Goal: Transaction & Acquisition: Book appointment/travel/reservation

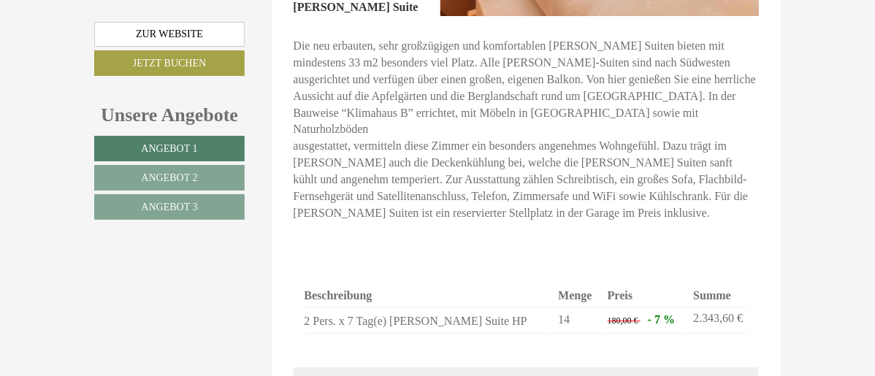
scroll to position [1169, 0]
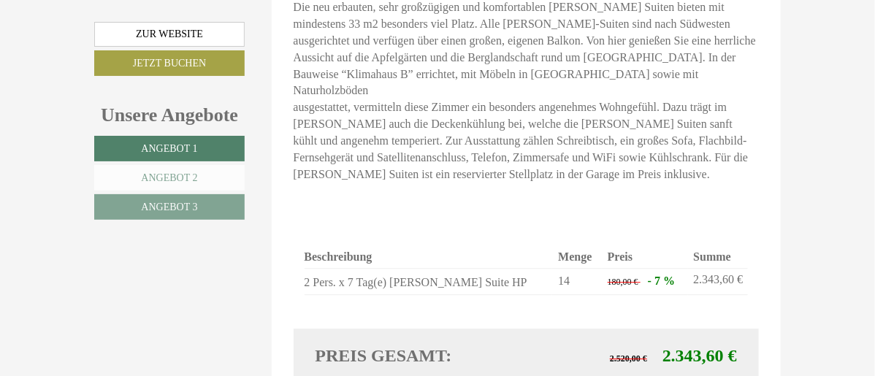
click at [174, 172] on link "Angebot 2" at bounding box center [169, 178] width 150 height 26
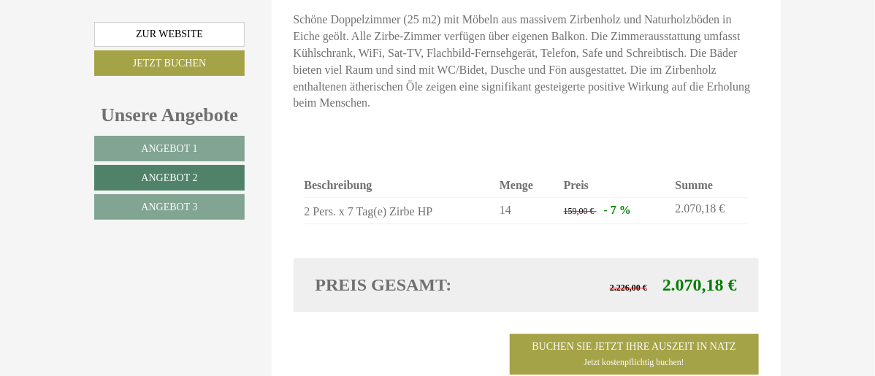
scroll to position [1157, 0]
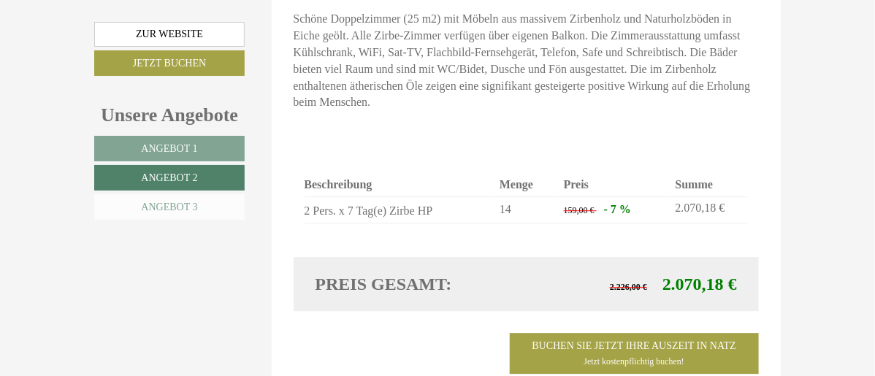
click at [132, 196] on link "Angebot 3" at bounding box center [169, 207] width 150 height 26
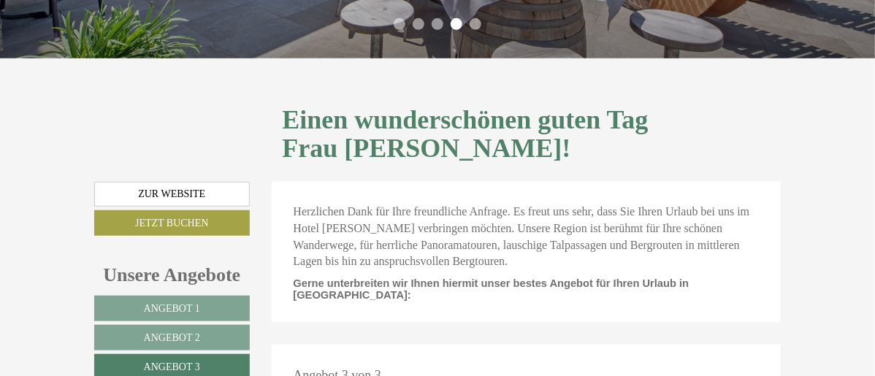
scroll to position [292, 0]
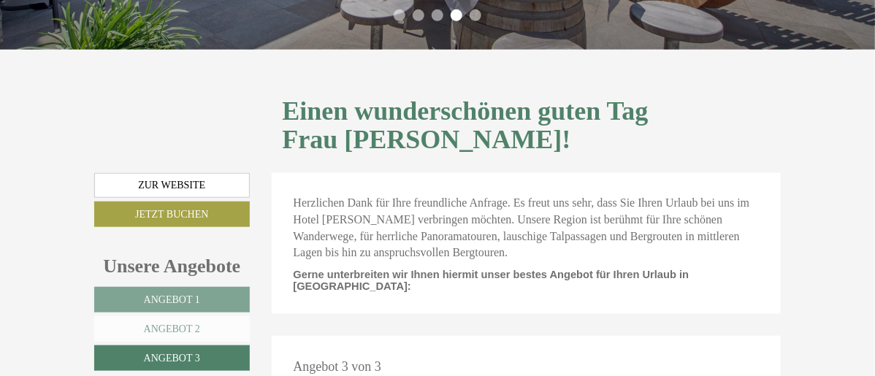
click at [186, 316] on link "Angebot 2" at bounding box center [172, 329] width 156 height 26
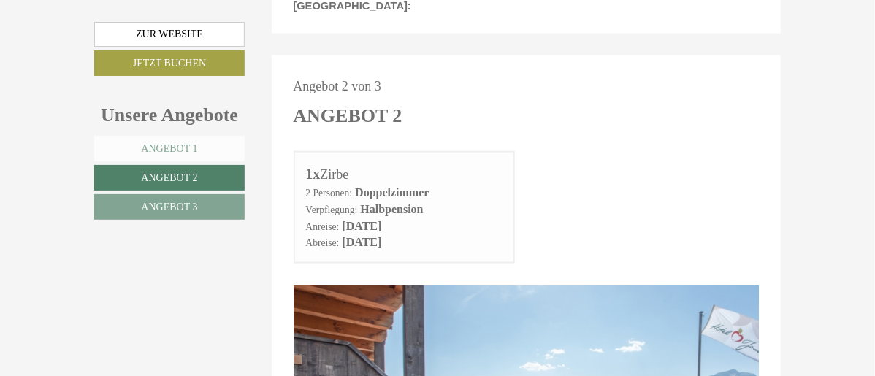
click at [172, 148] on link "Angebot 1" at bounding box center [169, 149] width 150 height 26
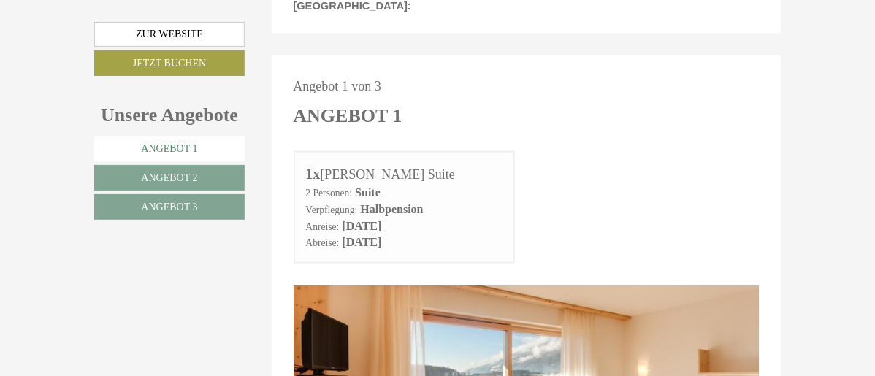
click at [148, 145] on link "Angebot 1" at bounding box center [169, 149] width 150 height 26
click at [141, 145] on span "Angebot 1" at bounding box center [169, 148] width 56 height 11
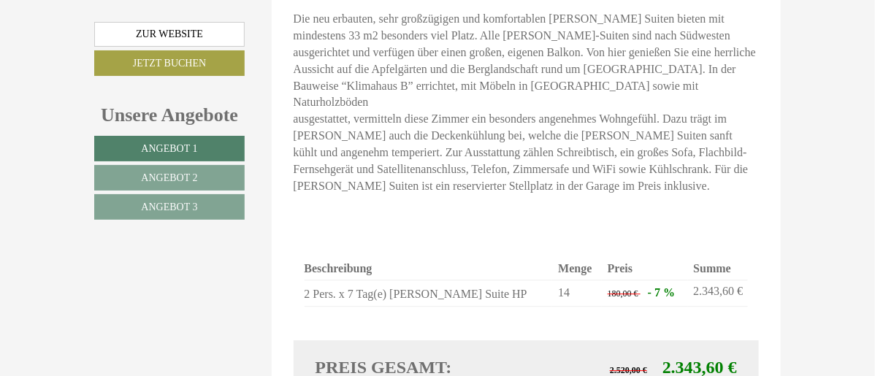
scroll to position [1230, 0]
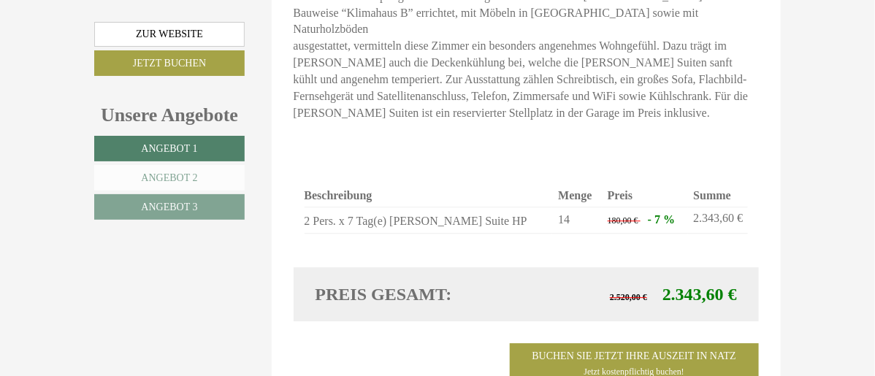
click at [141, 174] on span "Angebot 2" at bounding box center [169, 177] width 56 height 11
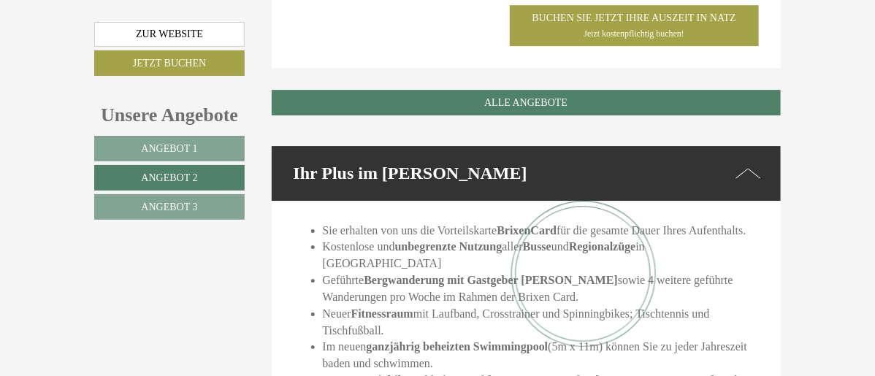
scroll to position [1522, 0]
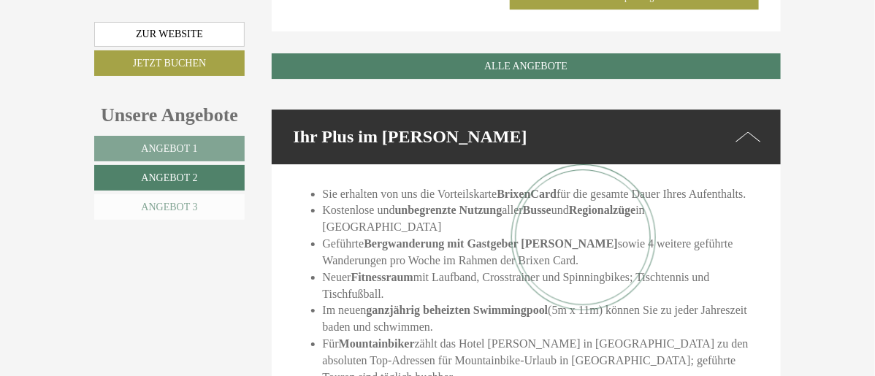
click at [141, 206] on span "Angebot 3" at bounding box center [169, 207] width 56 height 11
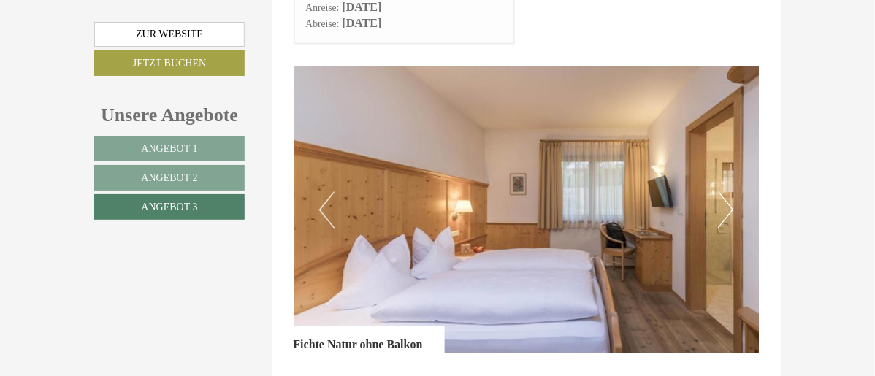
scroll to position [865, 0]
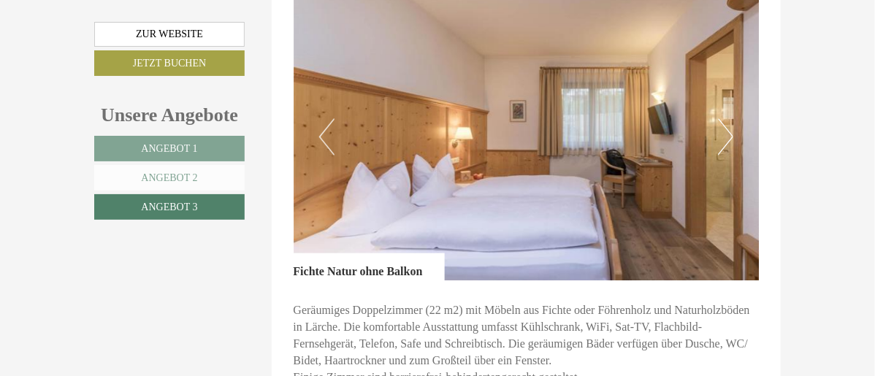
click at [151, 176] on link "Angebot 2" at bounding box center [169, 178] width 150 height 26
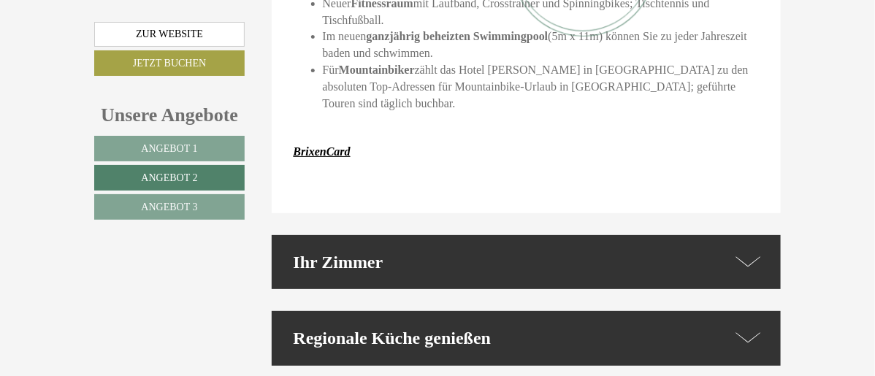
scroll to position [1814, 0]
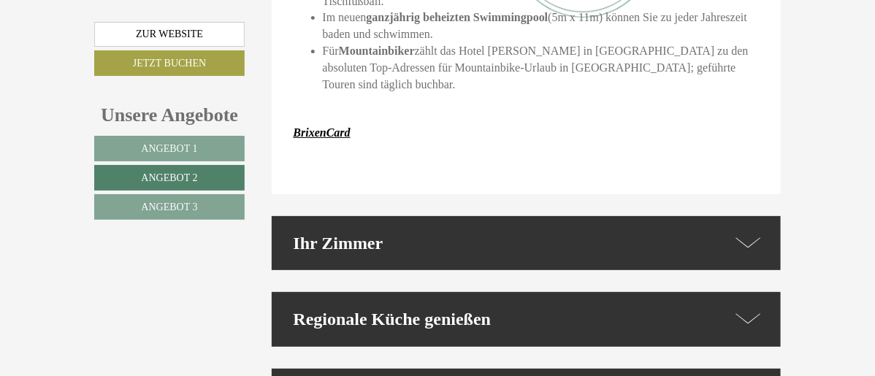
click at [761, 233] on icon at bounding box center [748, 243] width 25 height 21
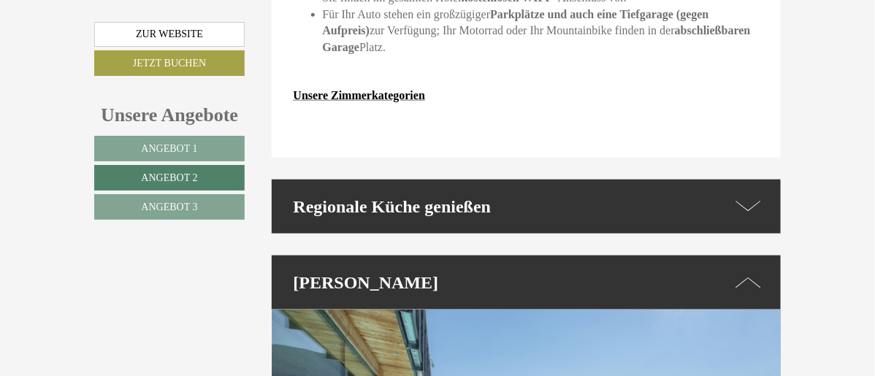
scroll to position [2326, 0]
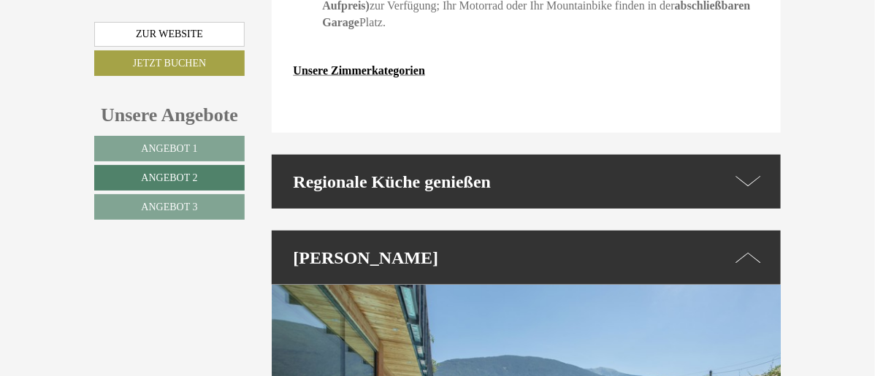
click at [761, 247] on icon at bounding box center [748, 257] width 25 height 21
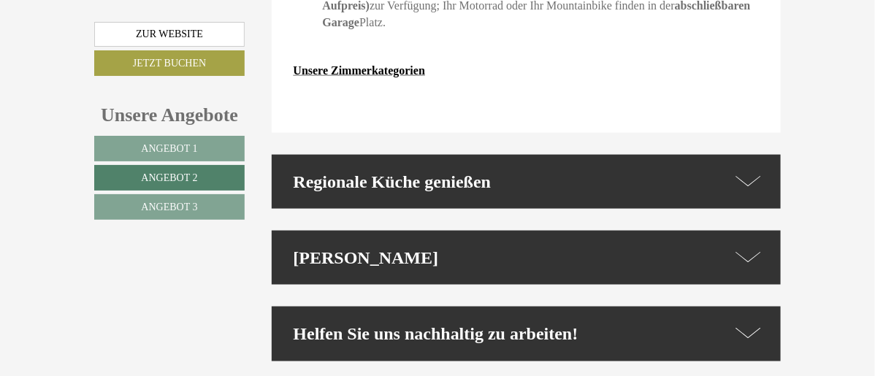
click at [761, 247] on icon at bounding box center [748, 257] width 25 height 21
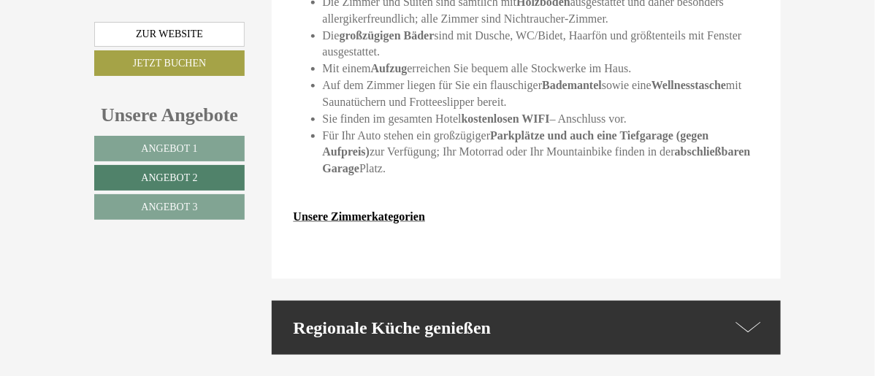
scroll to position [2107, 0]
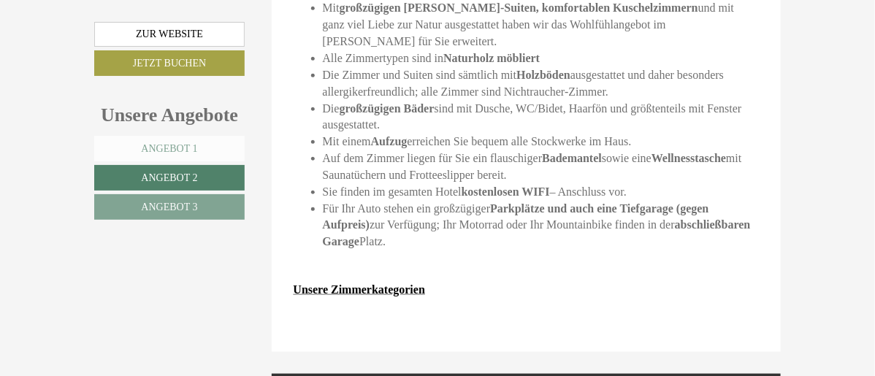
click at [141, 144] on span "Angebot 1" at bounding box center [169, 148] width 56 height 11
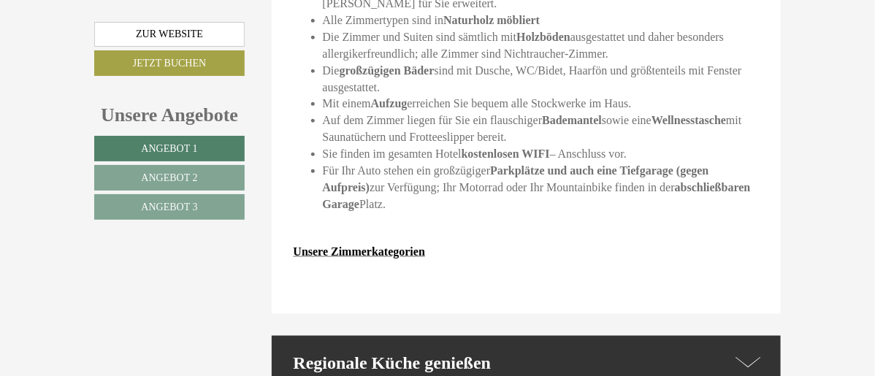
scroll to position [2252, 0]
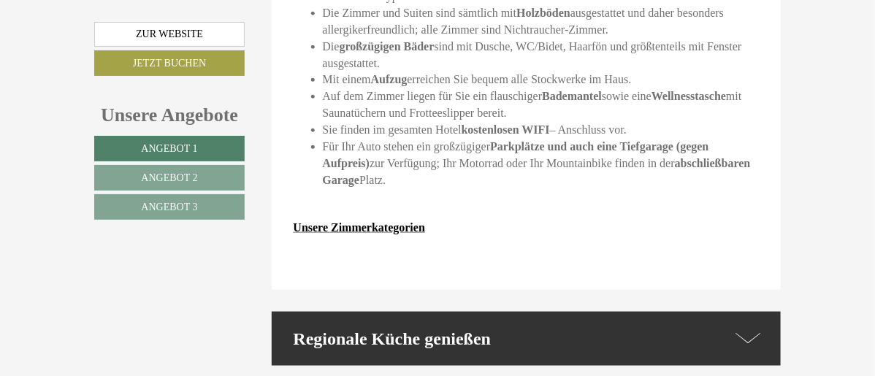
click at [761, 328] on icon at bounding box center [748, 338] width 25 height 21
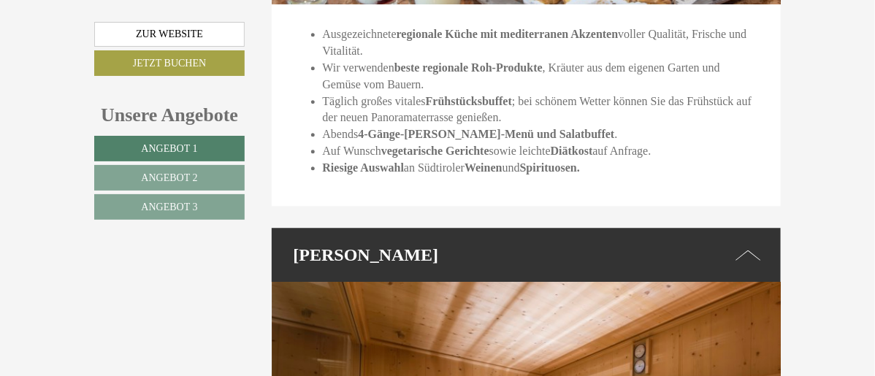
scroll to position [2910, 0]
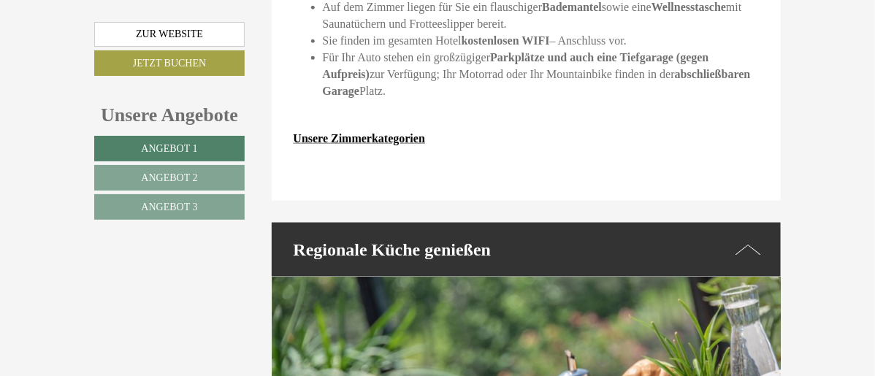
scroll to position [2326, 0]
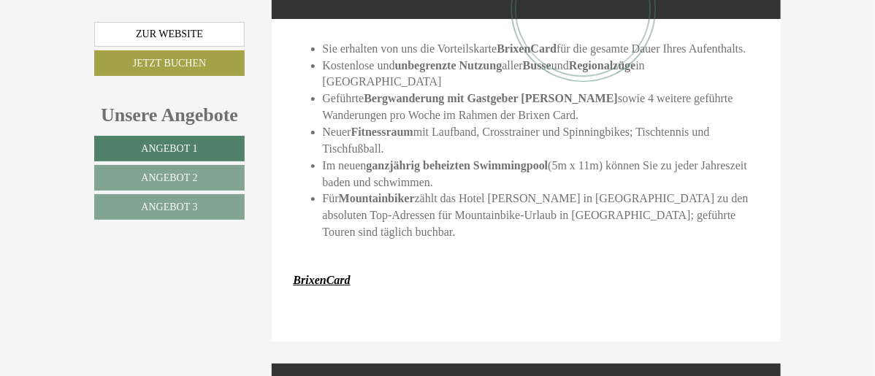
scroll to position [1741, 0]
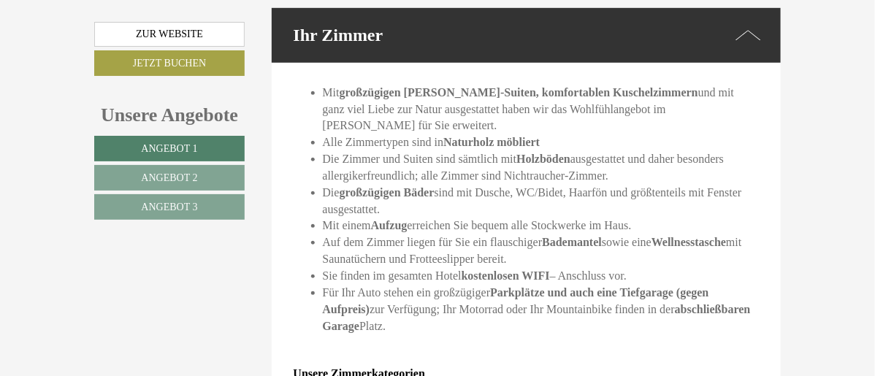
scroll to position [1814, 0]
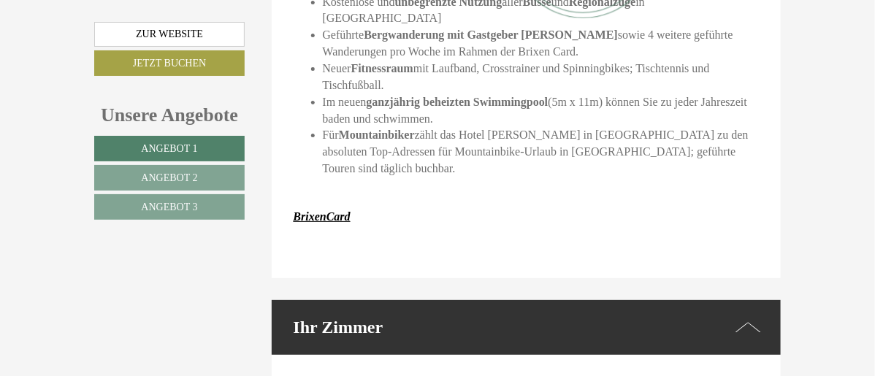
click at [761, 317] on icon at bounding box center [748, 327] width 25 height 21
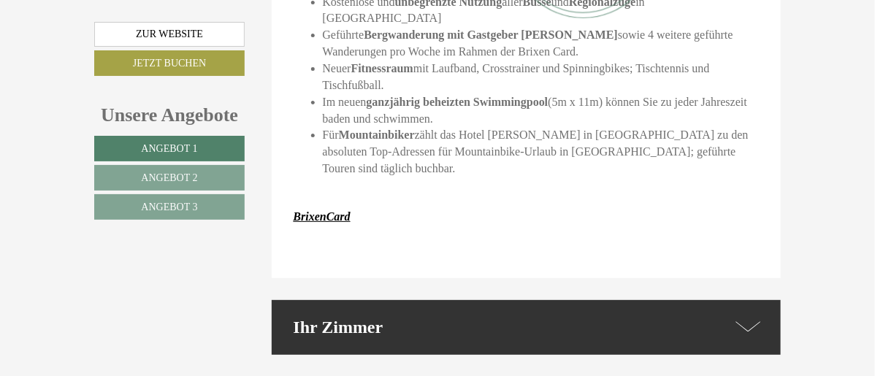
click at [384, 300] on div "Ihr Zimmer" at bounding box center [527, 327] width 510 height 54
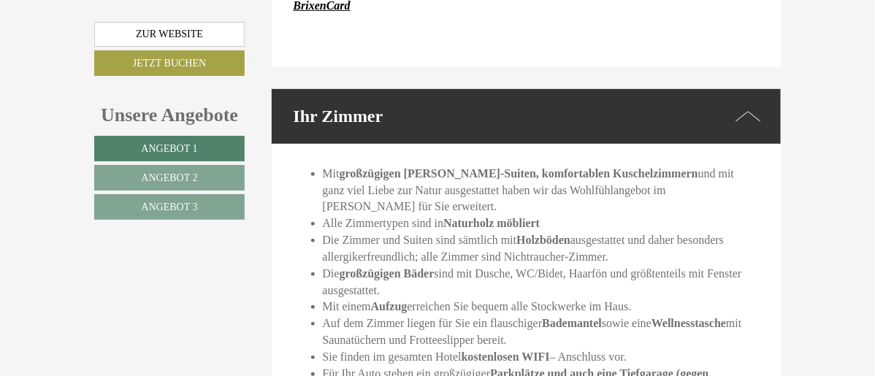
scroll to position [2034, 0]
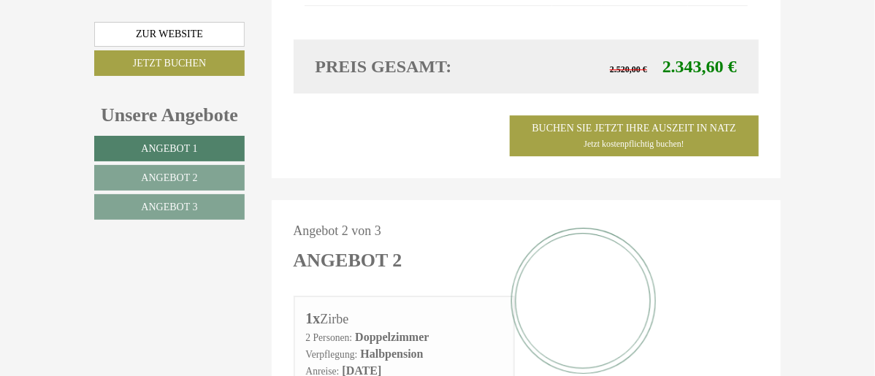
scroll to position [1449, 0]
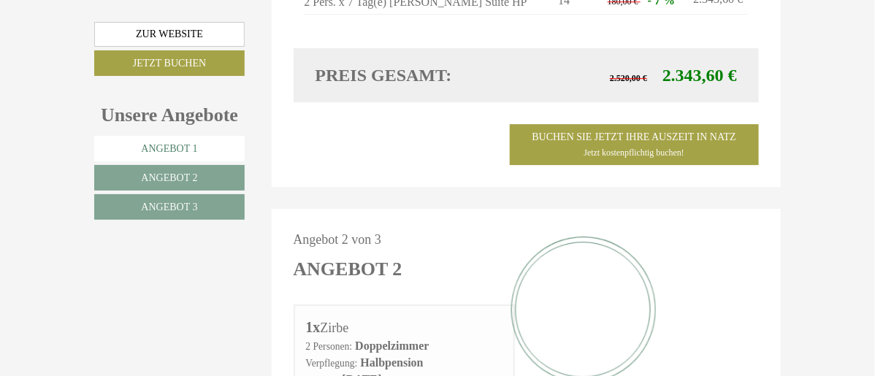
click at [167, 142] on link "Angebot 1" at bounding box center [169, 149] width 150 height 26
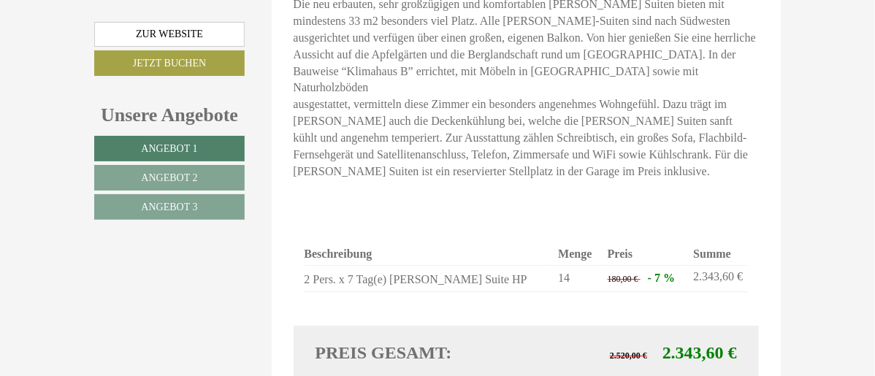
scroll to position [1157, 0]
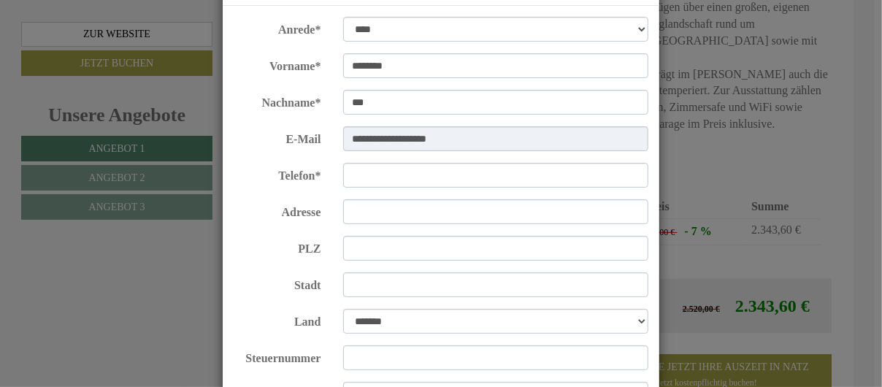
scroll to position [73, 0]
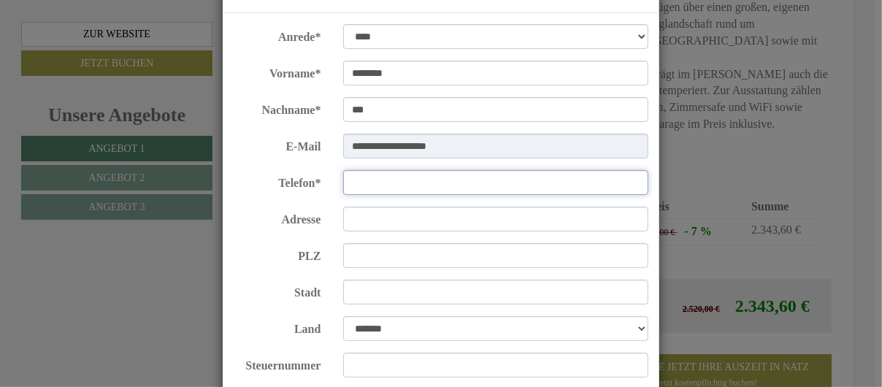
click at [369, 183] on input "Telefon*" at bounding box center [496, 182] width 306 height 25
type input "*********"
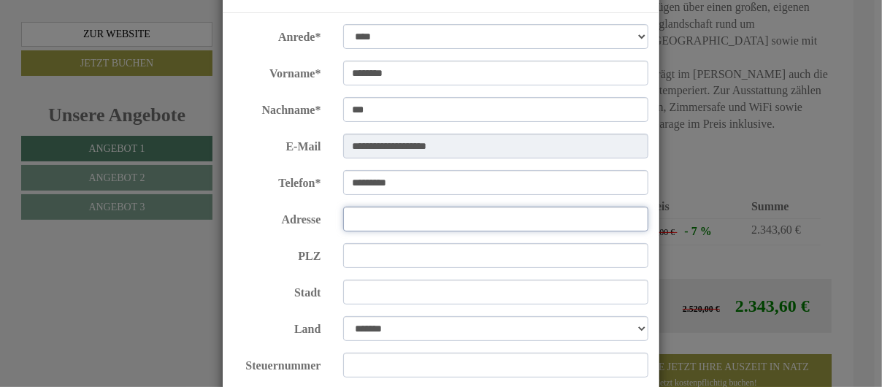
type input "**********"
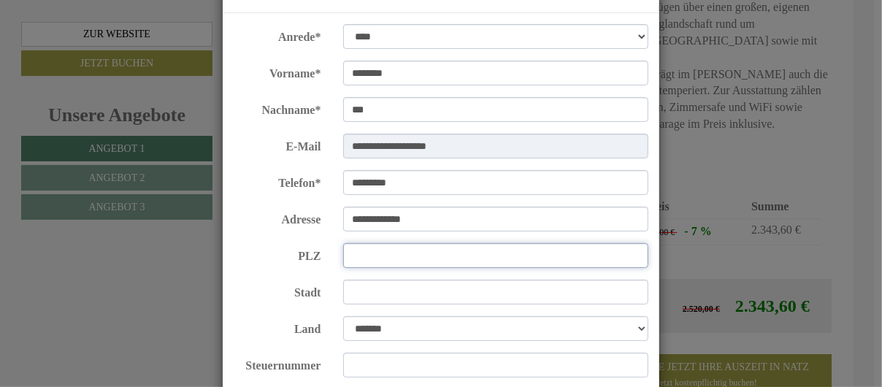
type input "*****"
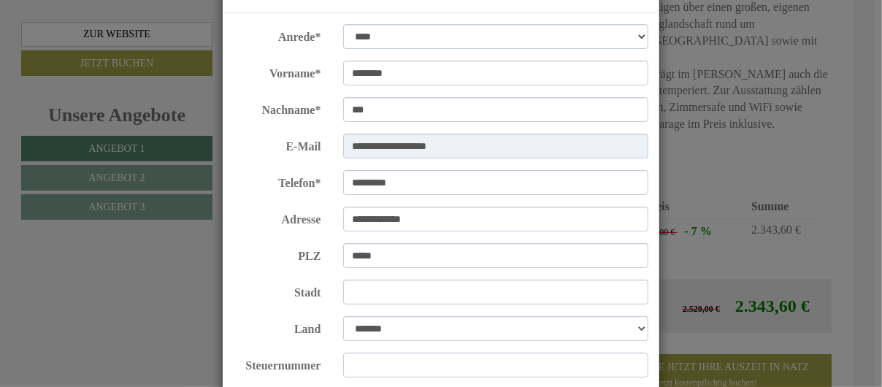
type input "********"
select select "*"
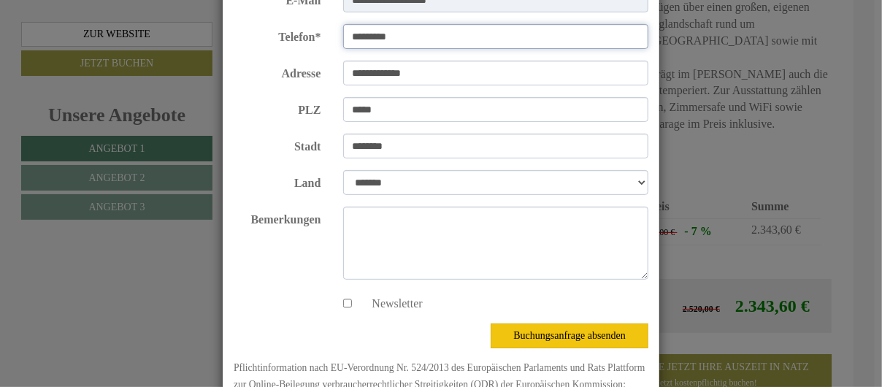
scroll to position [273, 0]
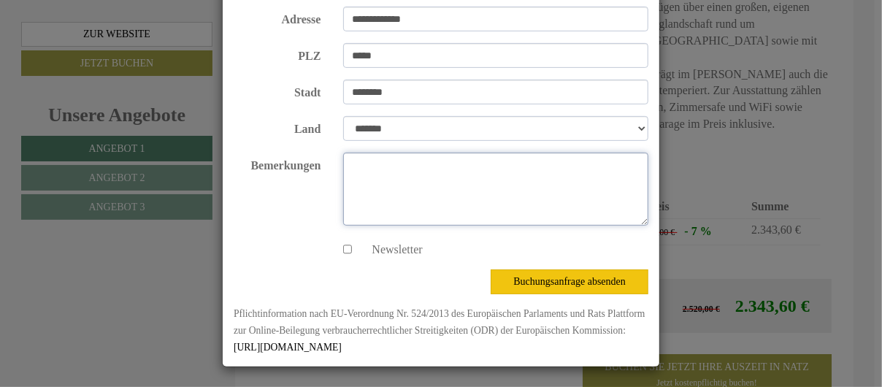
click at [370, 178] on textarea "Bemerkungen" at bounding box center [496, 189] width 306 height 73
type textarea "*"
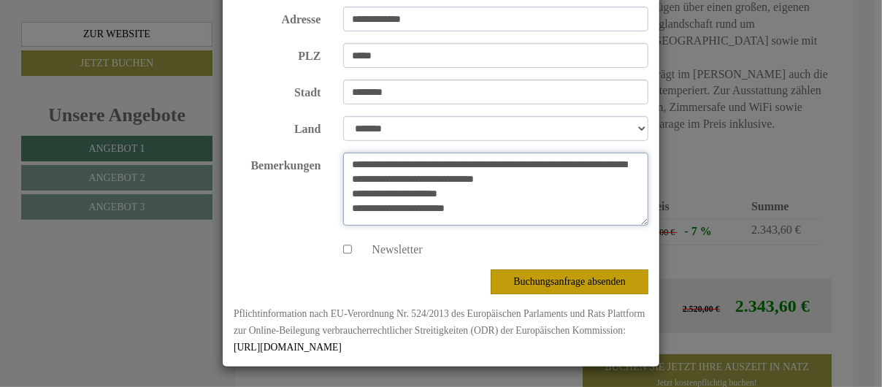
type textarea "**********"
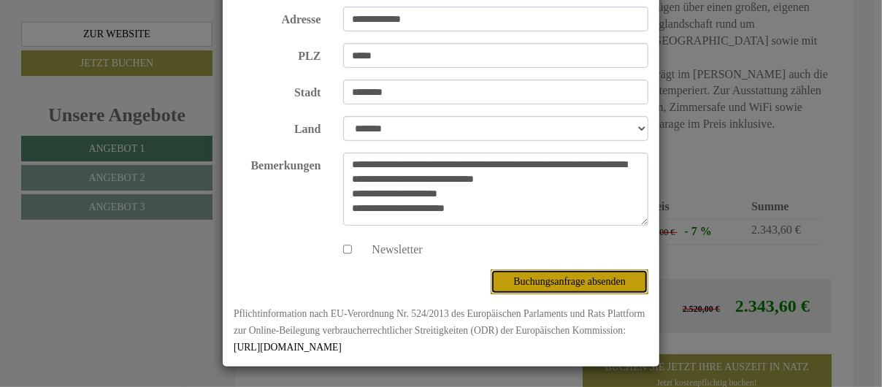
click at [554, 278] on button "Buchungsanfrage absenden" at bounding box center [570, 282] width 158 height 25
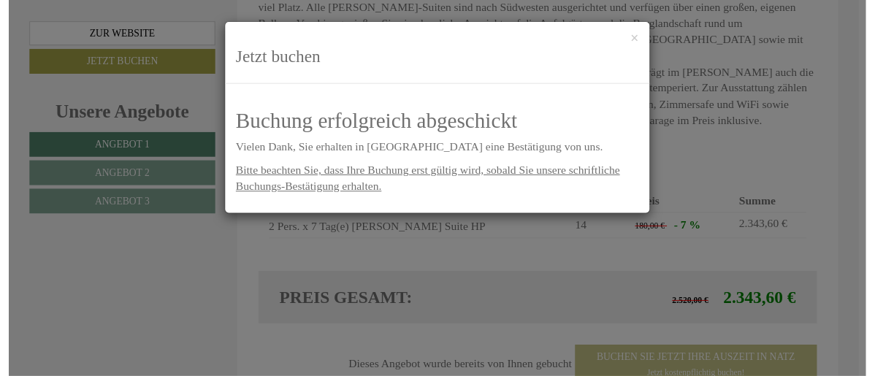
scroll to position [0, 0]
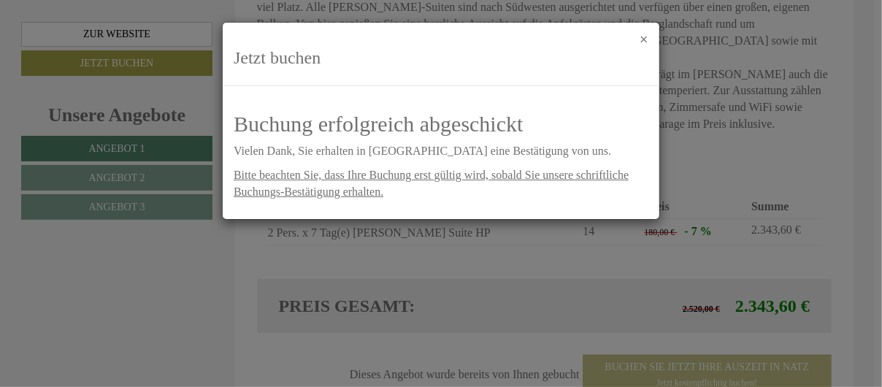
click at [642, 36] on button "×" at bounding box center [644, 39] width 9 height 15
